Goal: Task Accomplishment & Management: Manage account settings

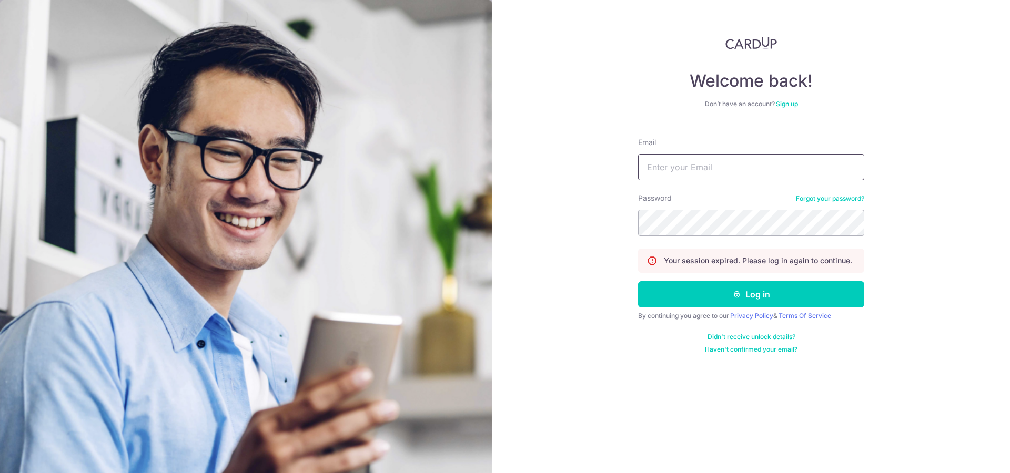
click at [673, 158] on input "Email" at bounding box center [751, 167] width 226 height 26
type input "limzg@hotmail.com"
click at [638, 281] on button "Log in" at bounding box center [751, 294] width 226 height 26
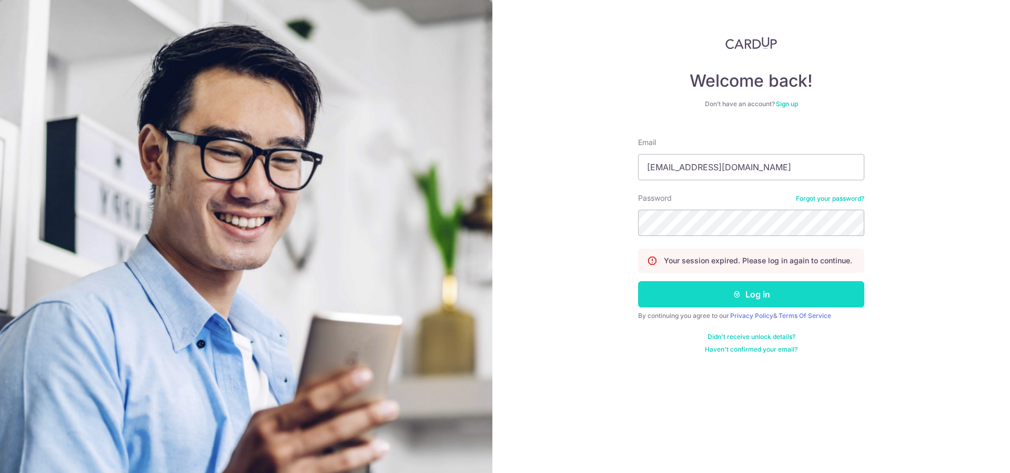
click at [779, 305] on button "Log in" at bounding box center [751, 294] width 226 height 26
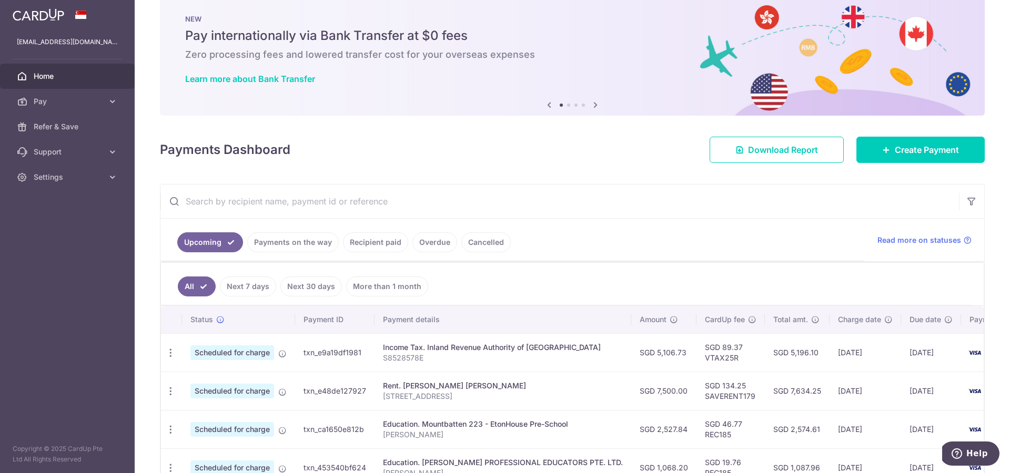
scroll to position [346, 0]
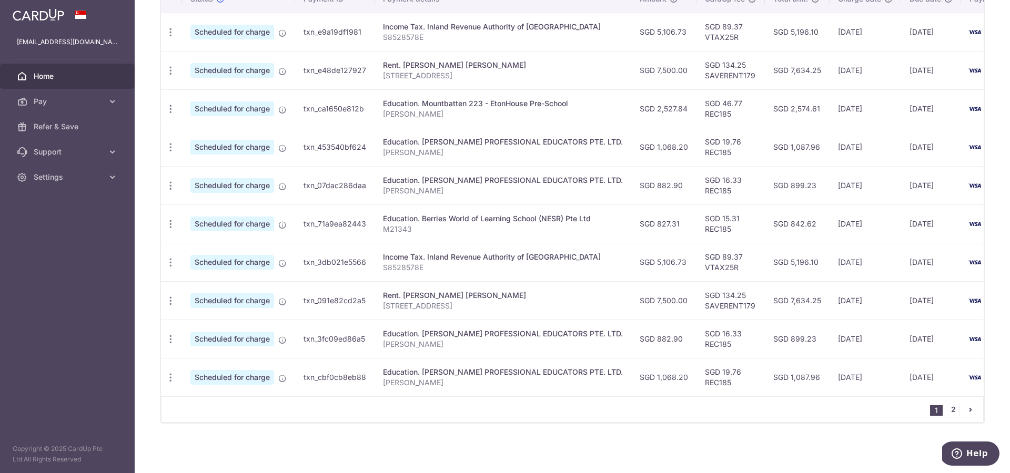
click at [947, 406] on link "2" at bounding box center [953, 410] width 13 height 13
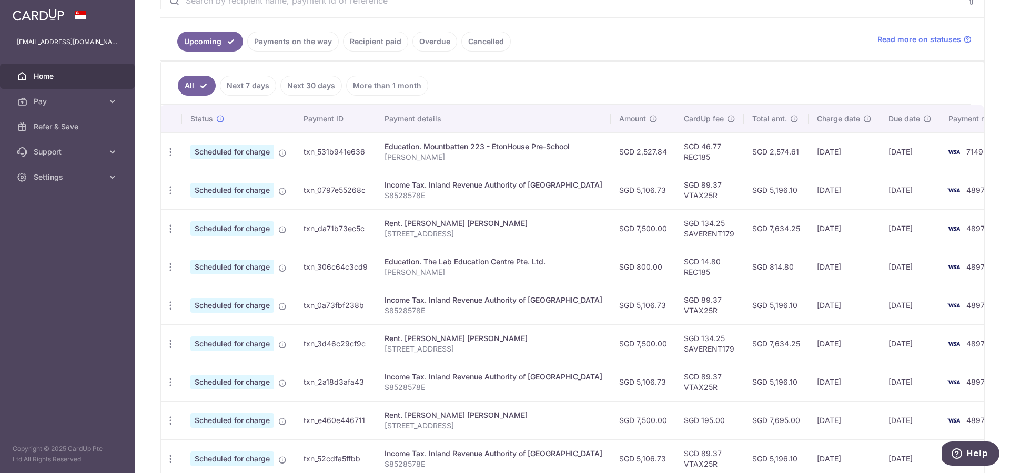
scroll to position [307, 0]
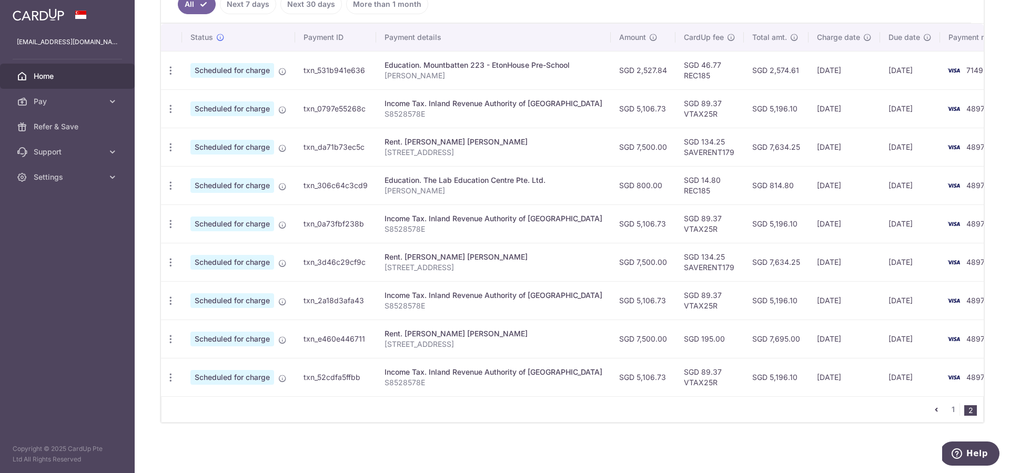
click at [72, 77] on span "Home" at bounding box center [68, 76] width 69 height 11
click at [85, 177] on span "Settings" at bounding box center [68, 177] width 69 height 11
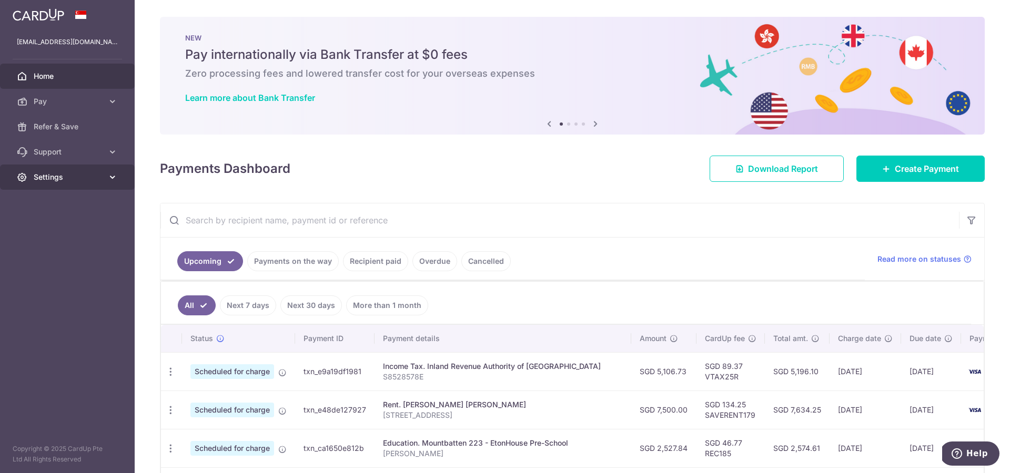
click at [70, 175] on span "Settings" at bounding box center [68, 177] width 69 height 11
click at [70, 229] on span "Logout" at bounding box center [68, 228] width 69 height 11
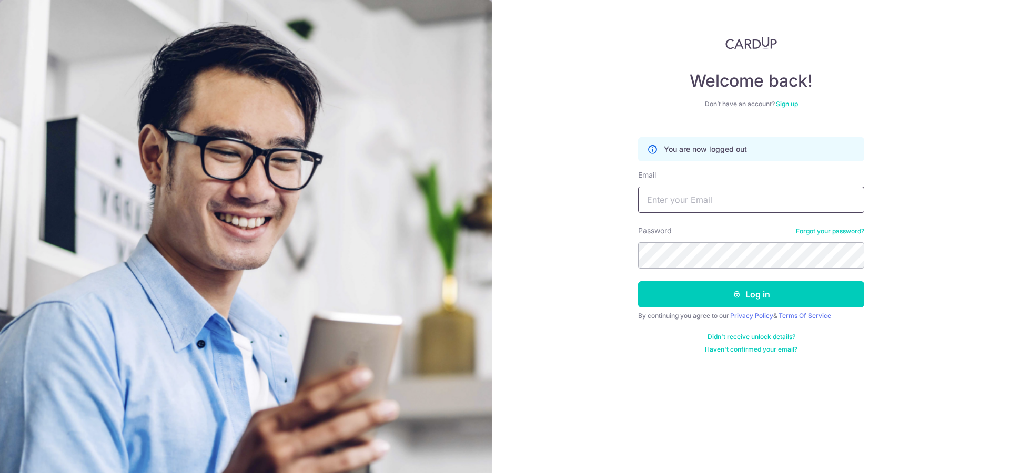
click at [695, 205] on input "Email" at bounding box center [751, 200] width 226 height 26
type input "zanelim09@gmail.com"
click at [638, 281] on button "Log in" at bounding box center [751, 294] width 226 height 26
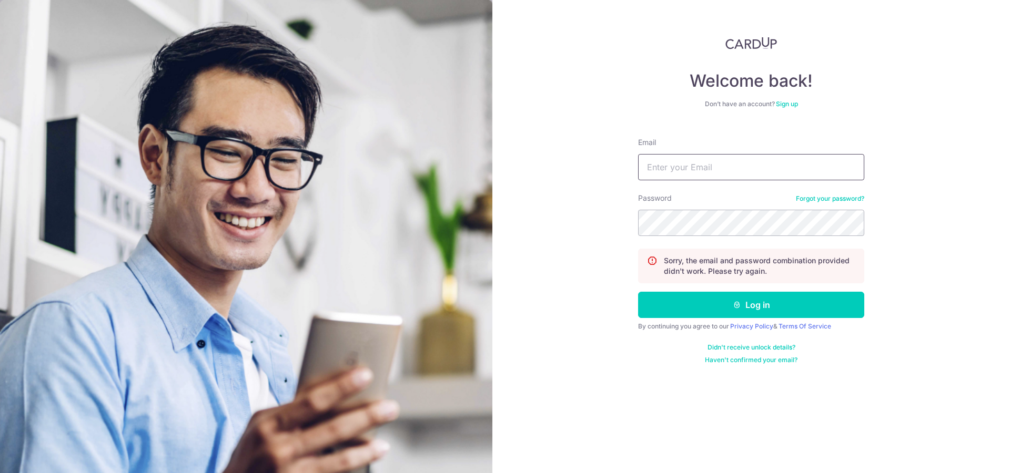
click at [734, 165] on input "Email" at bounding box center [751, 167] width 226 height 26
type input "[EMAIL_ADDRESS][DOMAIN_NAME]"
click at [638, 292] on button "Log in" at bounding box center [751, 305] width 226 height 26
